Goal: Task Accomplishment & Management: Manage account settings

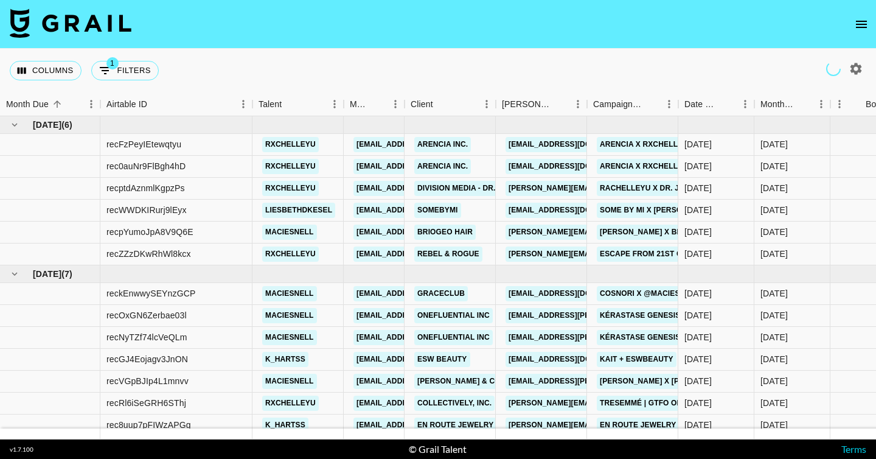
click at [859, 26] on icon "open drawer" at bounding box center [861, 24] width 15 height 15
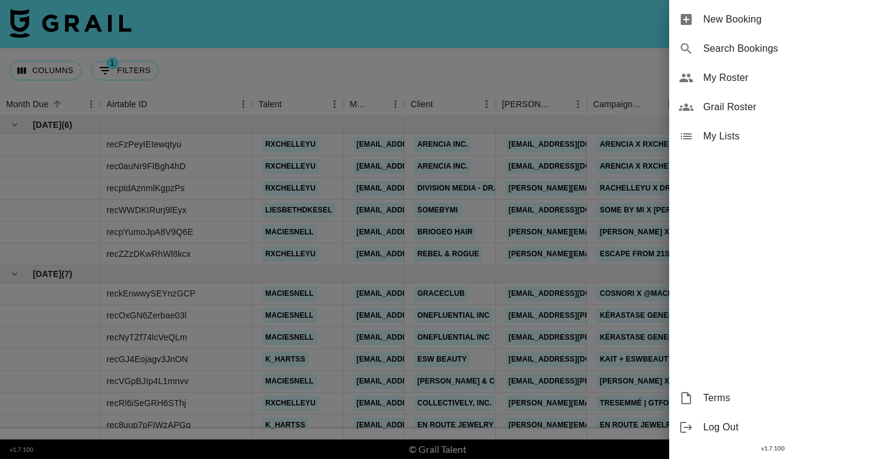
click at [811, 82] on span "My Roster" at bounding box center [784, 78] width 163 height 15
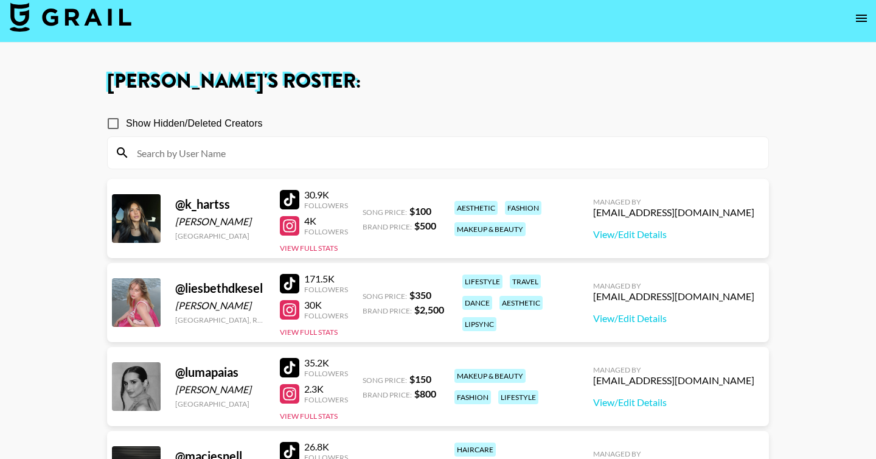
scroll to position [7, 0]
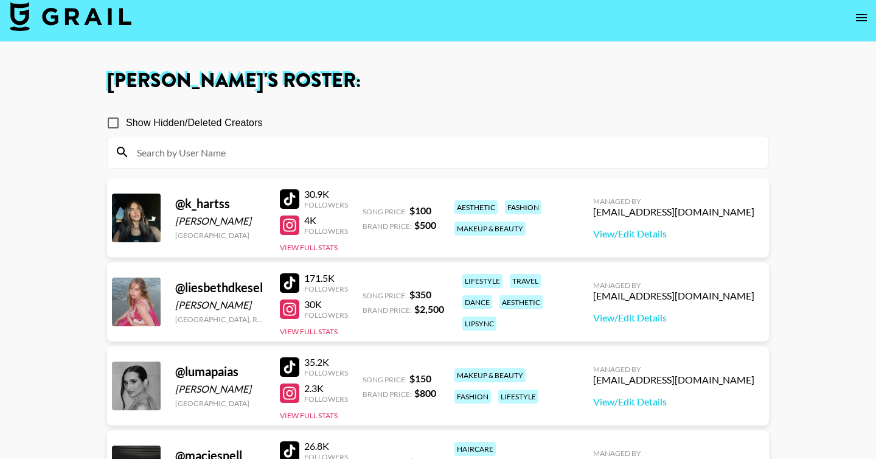
click at [410, 243] on div "@ k_hartss [PERSON_NAME] [GEOGRAPHIC_DATA] 30.9K Followers 4K Followers View Fu…" at bounding box center [438, 217] width 662 height 79
click at [689, 237] on link "View/Edit Details" at bounding box center [673, 233] width 161 height 12
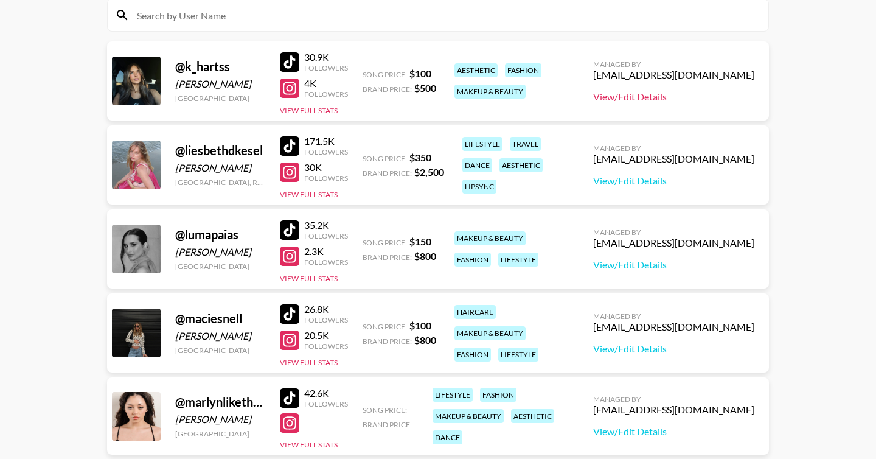
scroll to position [390, 0]
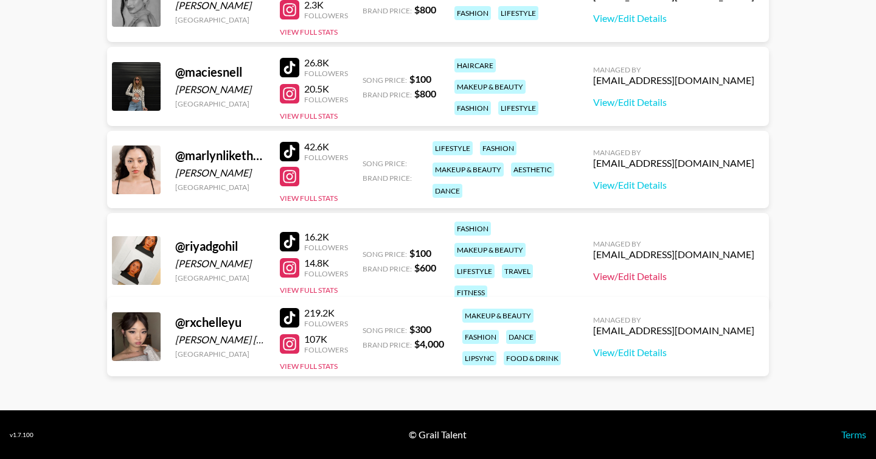
click at [678, 271] on link "View/Edit Details" at bounding box center [673, 276] width 161 height 12
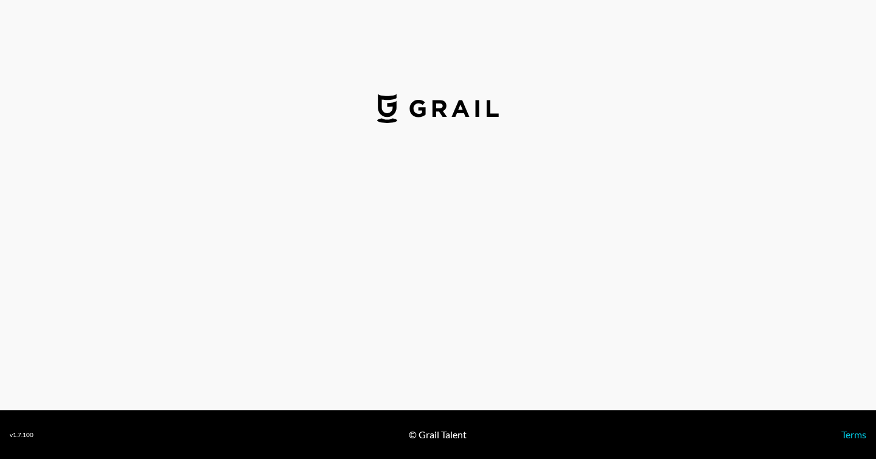
select select "USD"
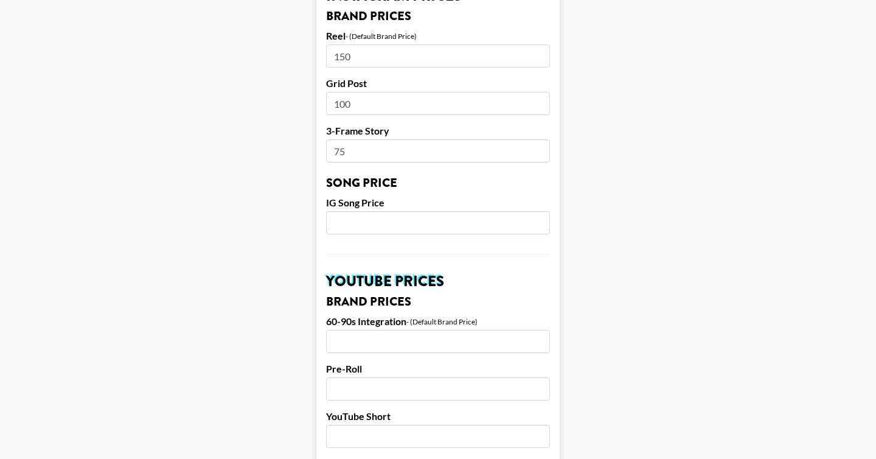
scroll to position [1191, 0]
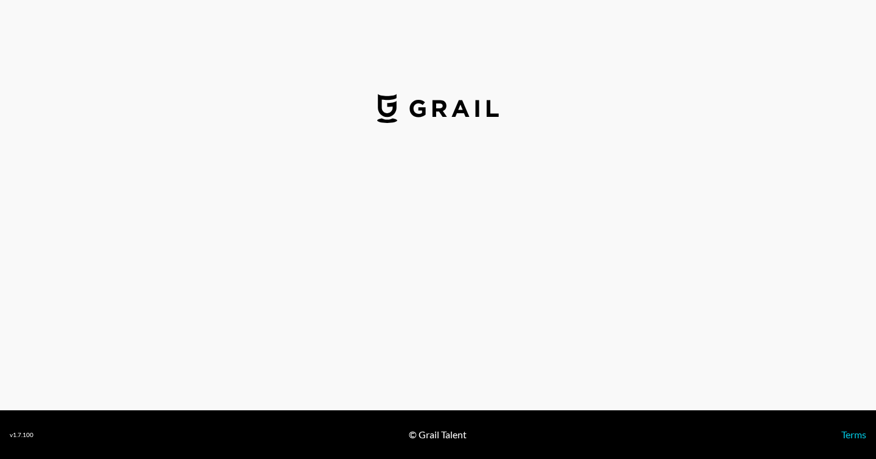
select select "USD"
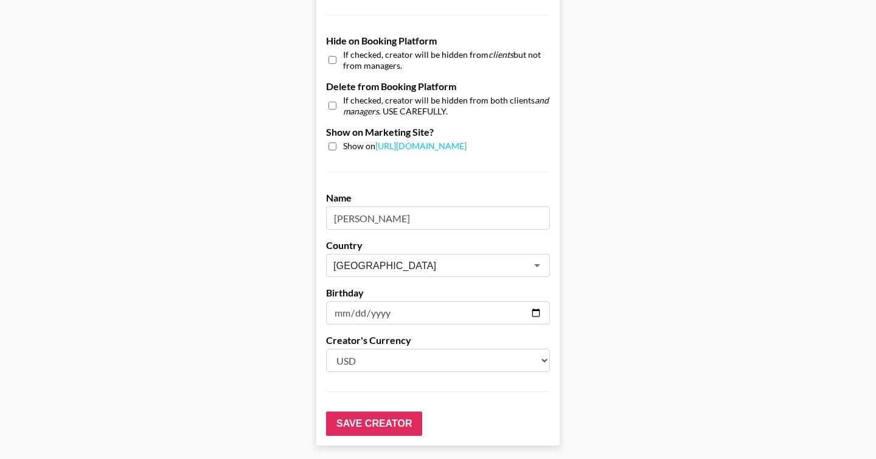
scroll to position [1191, 0]
